Goal: Transaction & Acquisition: Purchase product/service

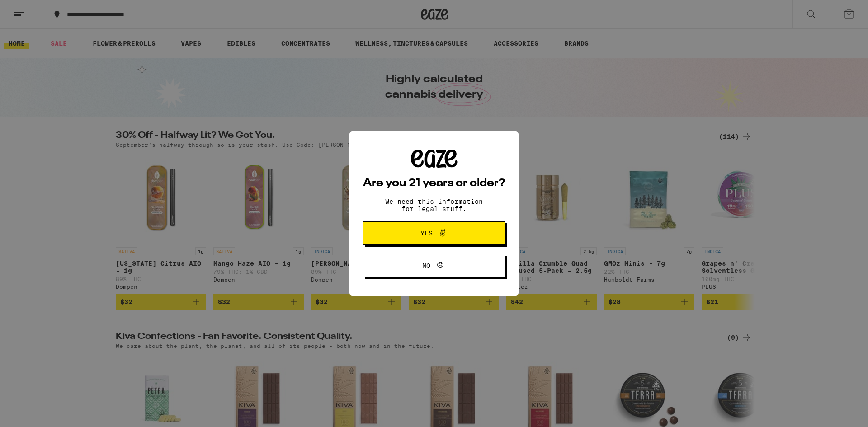
click at [429, 257] on button "No" at bounding box center [434, 265] width 142 height 23
click at [425, 232] on span "Yes" at bounding box center [426, 233] width 12 height 6
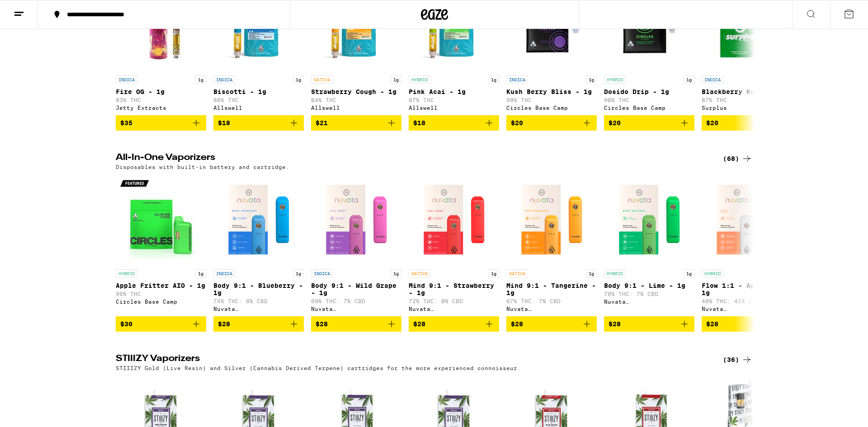
scroll to position [1069, 0]
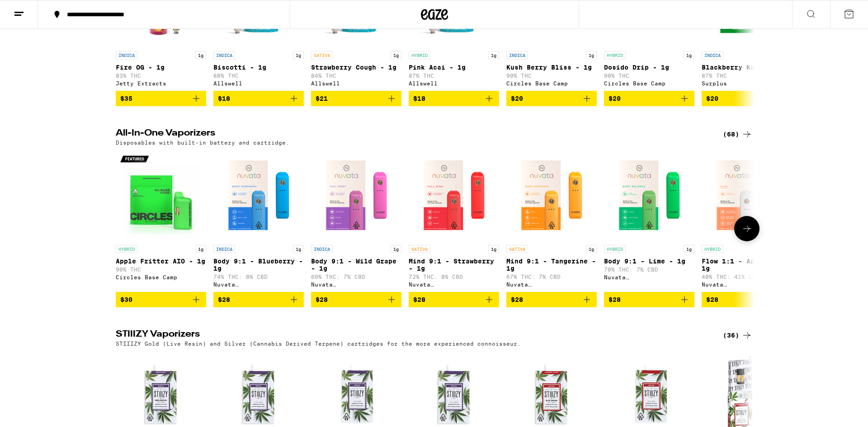
click at [746, 234] on icon at bounding box center [746, 228] width 11 height 11
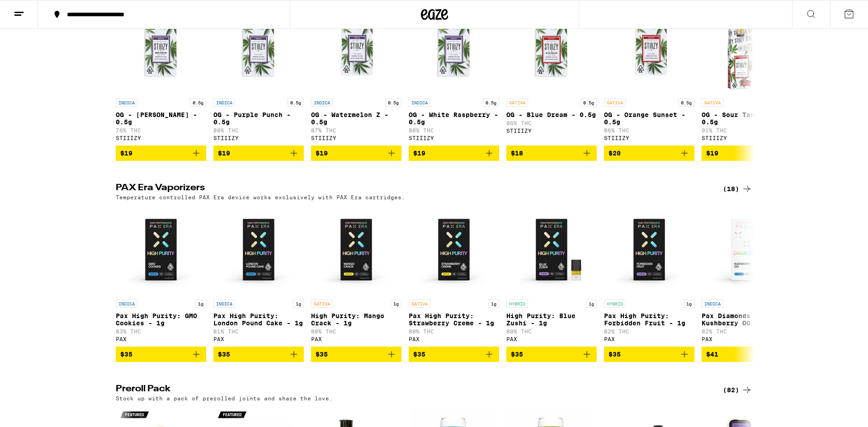
scroll to position [1460, 0]
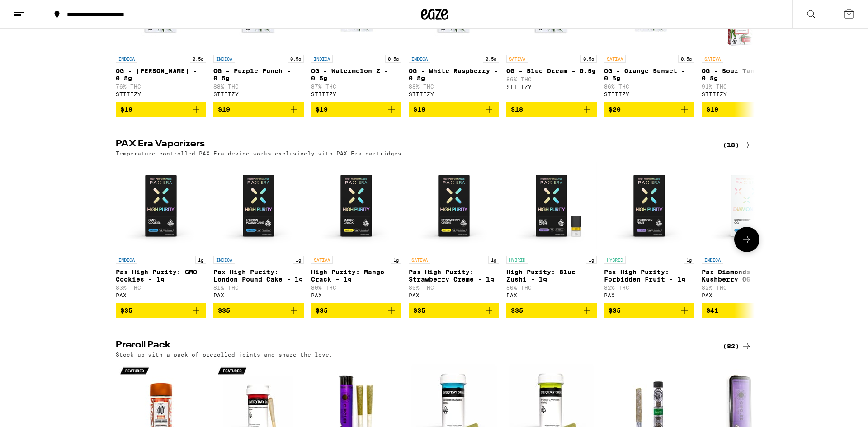
click at [746, 245] on icon at bounding box center [746, 239] width 11 height 11
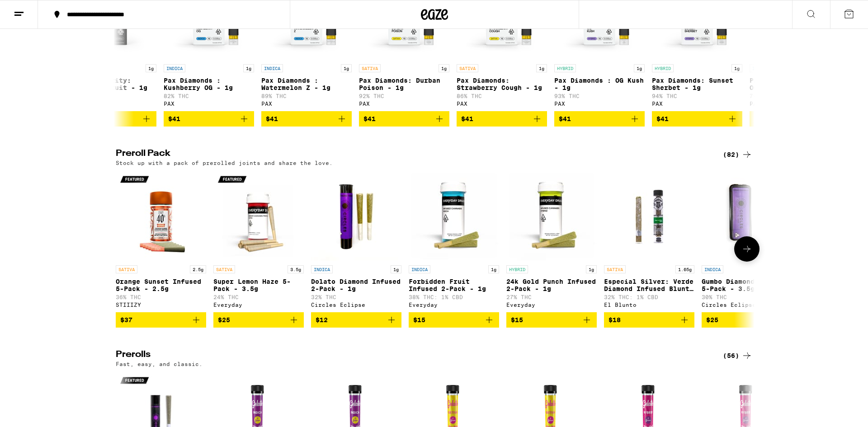
scroll to position [1749, 0]
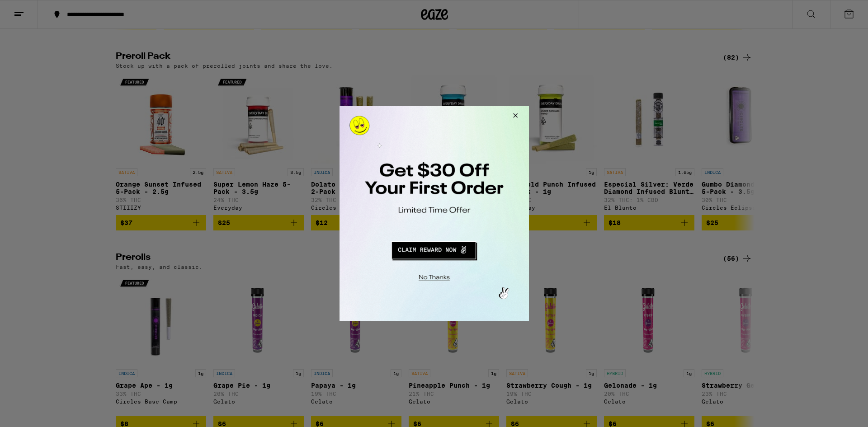
click at [516, 115] on button "Close Modal" at bounding box center [513, 117] width 24 height 22
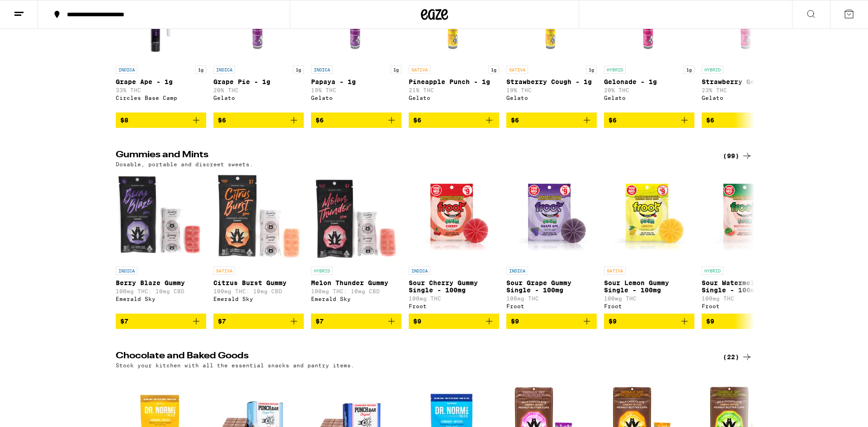
scroll to position [2094, 0]
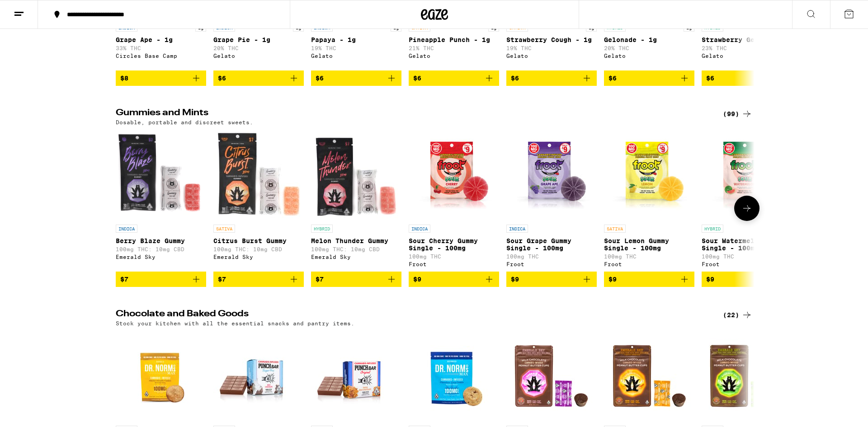
click at [745, 214] on icon at bounding box center [746, 208] width 11 height 11
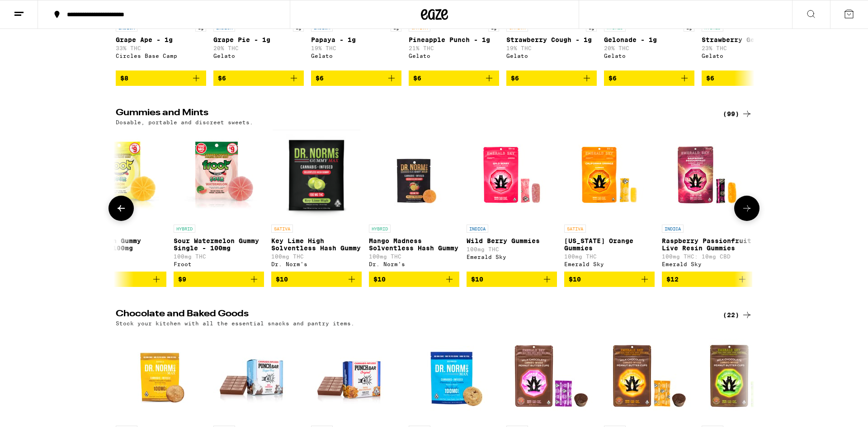
scroll to position [0, 538]
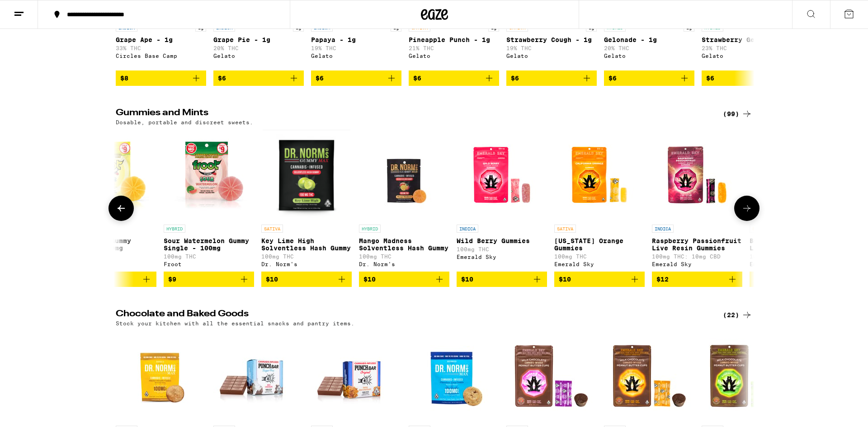
click at [750, 214] on icon at bounding box center [746, 208] width 11 height 11
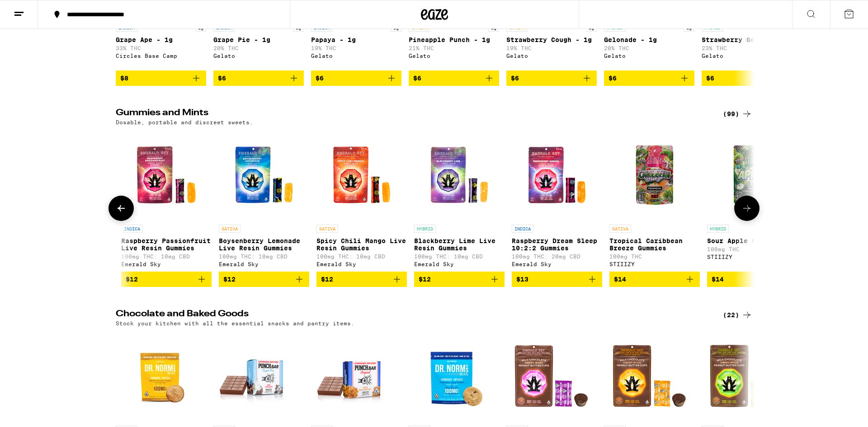
scroll to position [0, 1075]
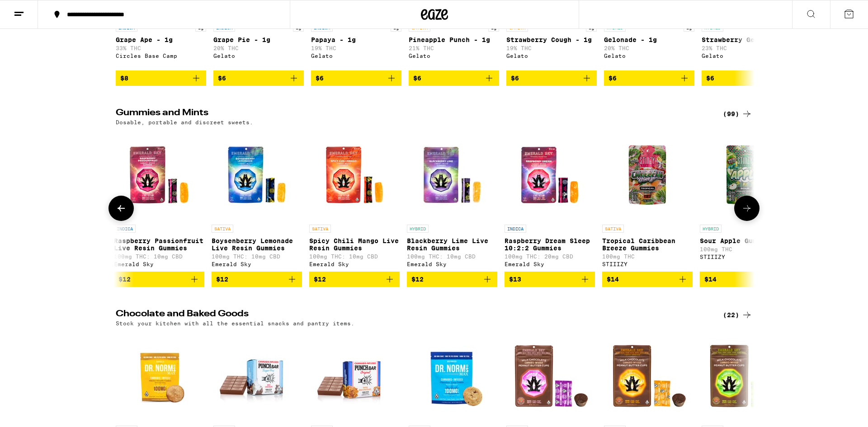
click at [750, 214] on icon at bounding box center [746, 208] width 11 height 11
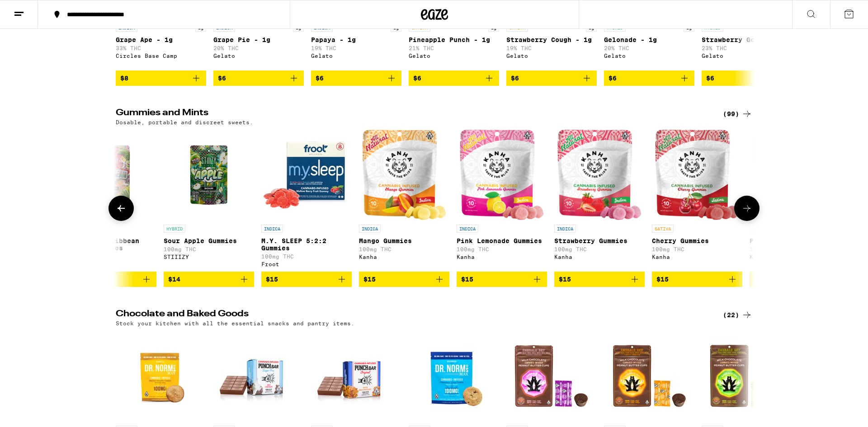
scroll to position [0, 1613]
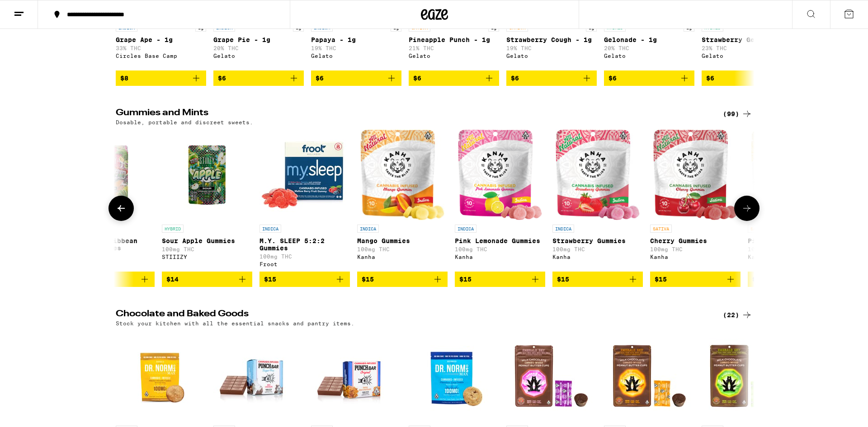
click at [750, 214] on icon at bounding box center [746, 208] width 11 height 11
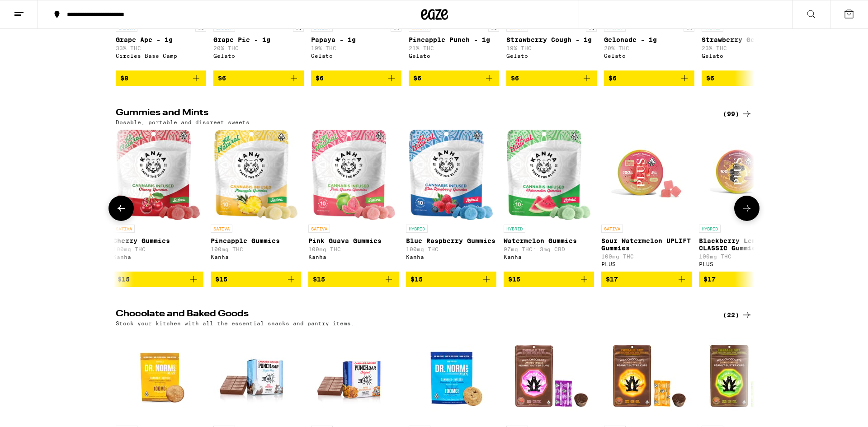
scroll to position [0, 2151]
click at [750, 214] on icon at bounding box center [746, 208] width 11 height 11
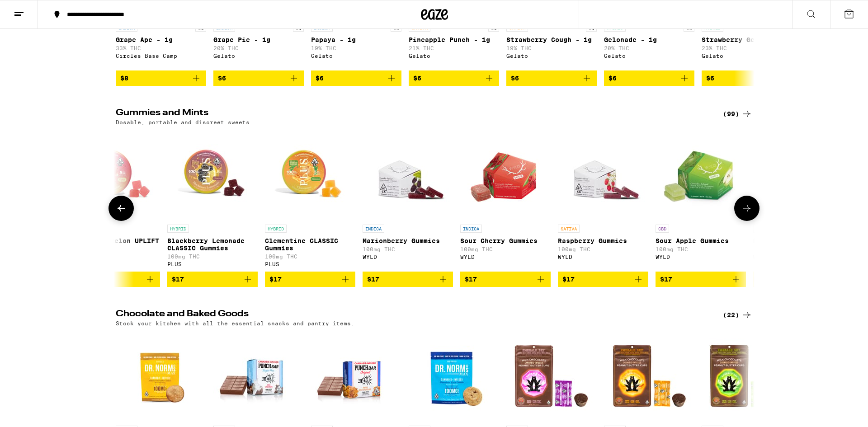
scroll to position [0, 2688]
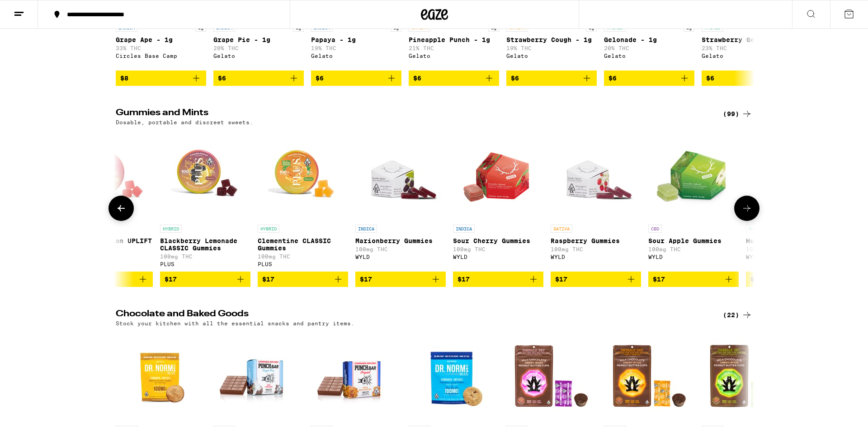
click at [750, 214] on icon at bounding box center [746, 208] width 11 height 11
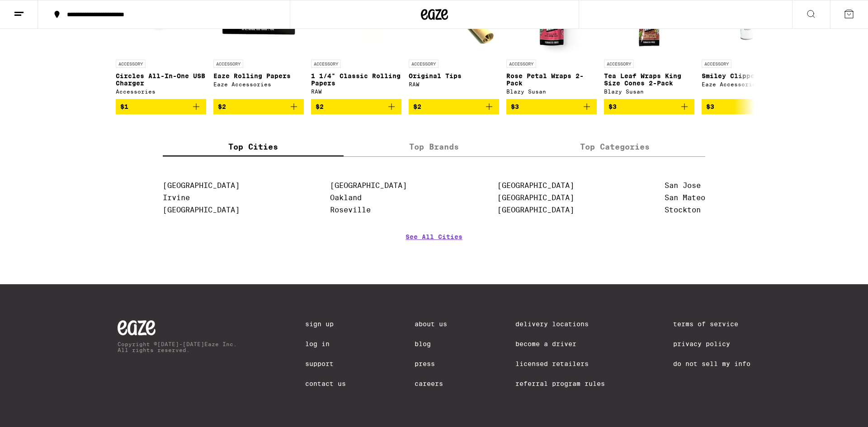
scroll to position [3536, 0]
